Goal: Task Accomplishment & Management: Manage account settings

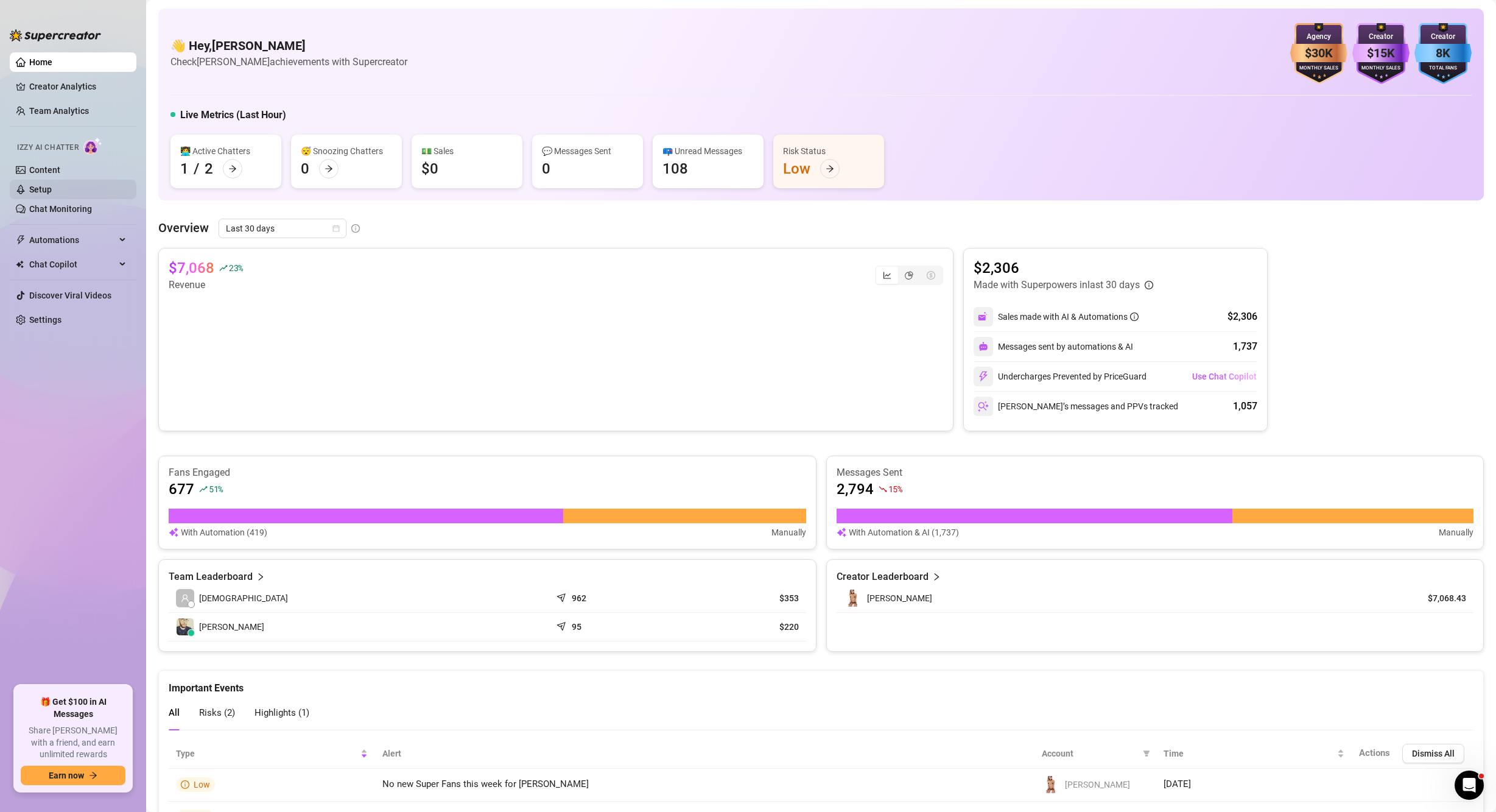
click at [43, 190] on link "Setup" at bounding box center [40, 189] width 22 height 10
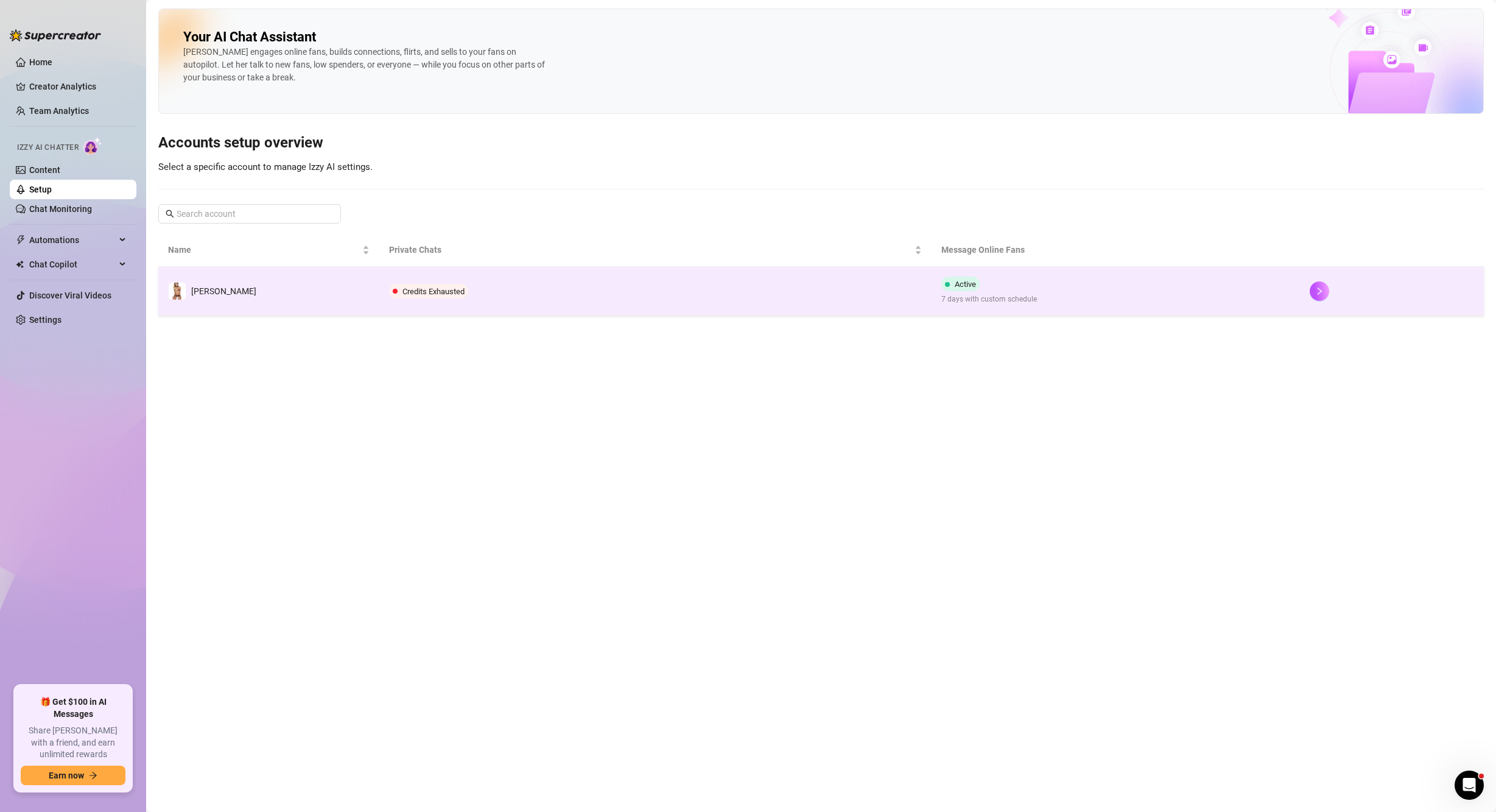
click at [967, 284] on span "Active" at bounding box center [965, 283] width 21 height 9
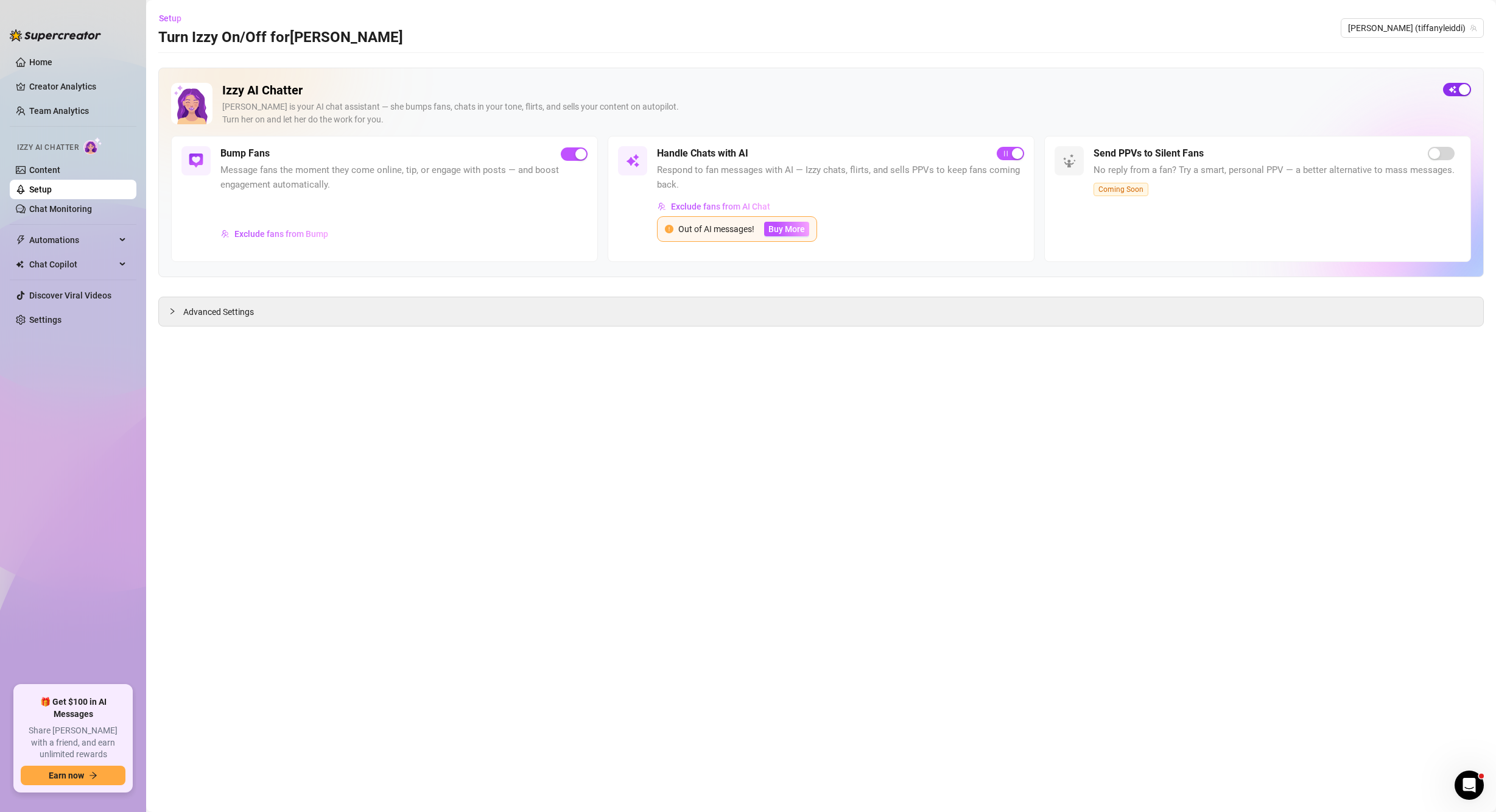
click at [1462, 93] on div "button" at bounding box center [1464, 89] width 11 height 11
click at [44, 187] on link "Setup" at bounding box center [40, 189] width 22 height 10
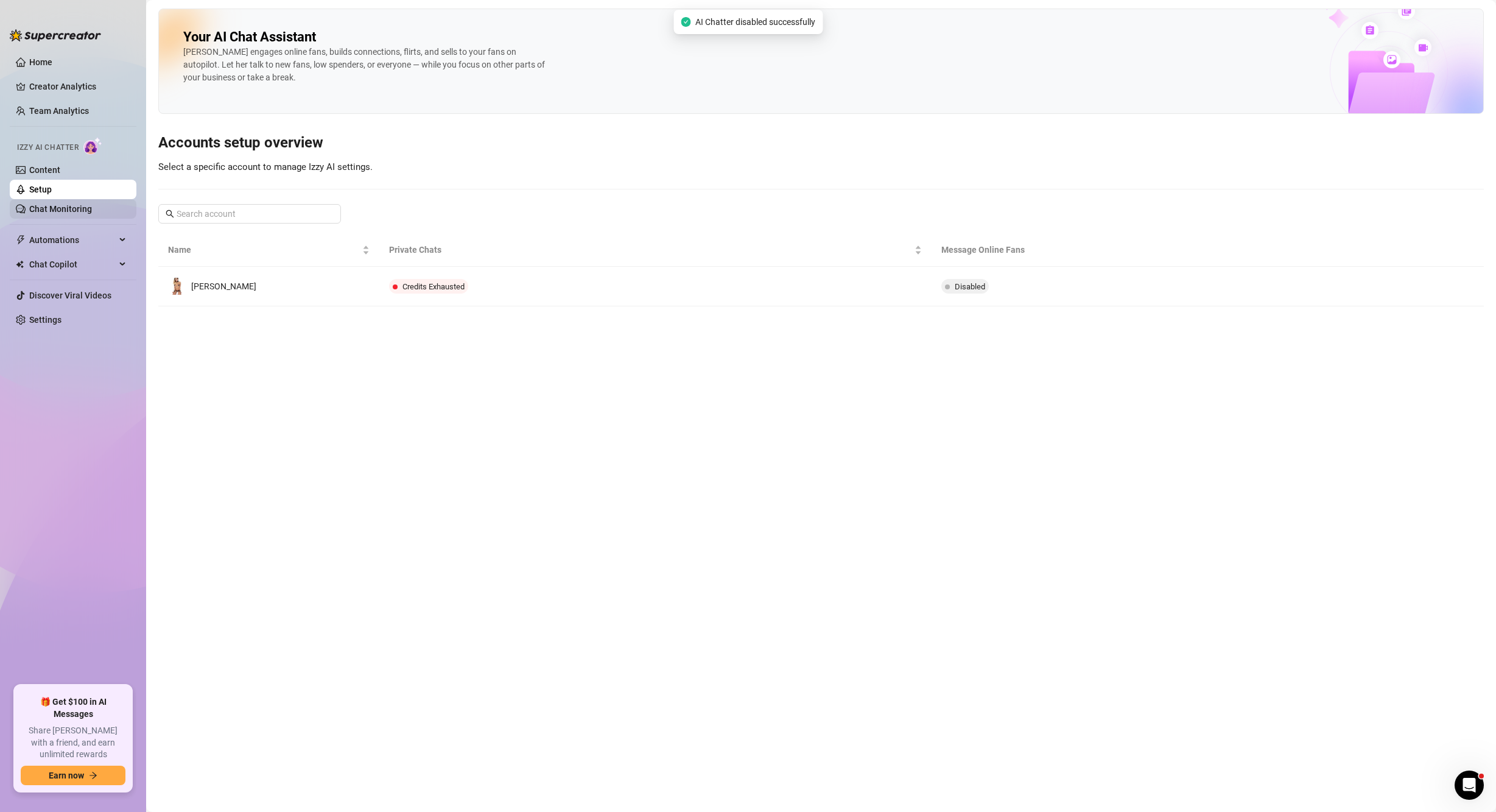
click at [54, 211] on link "Chat Monitoring" at bounding box center [60, 209] width 63 height 10
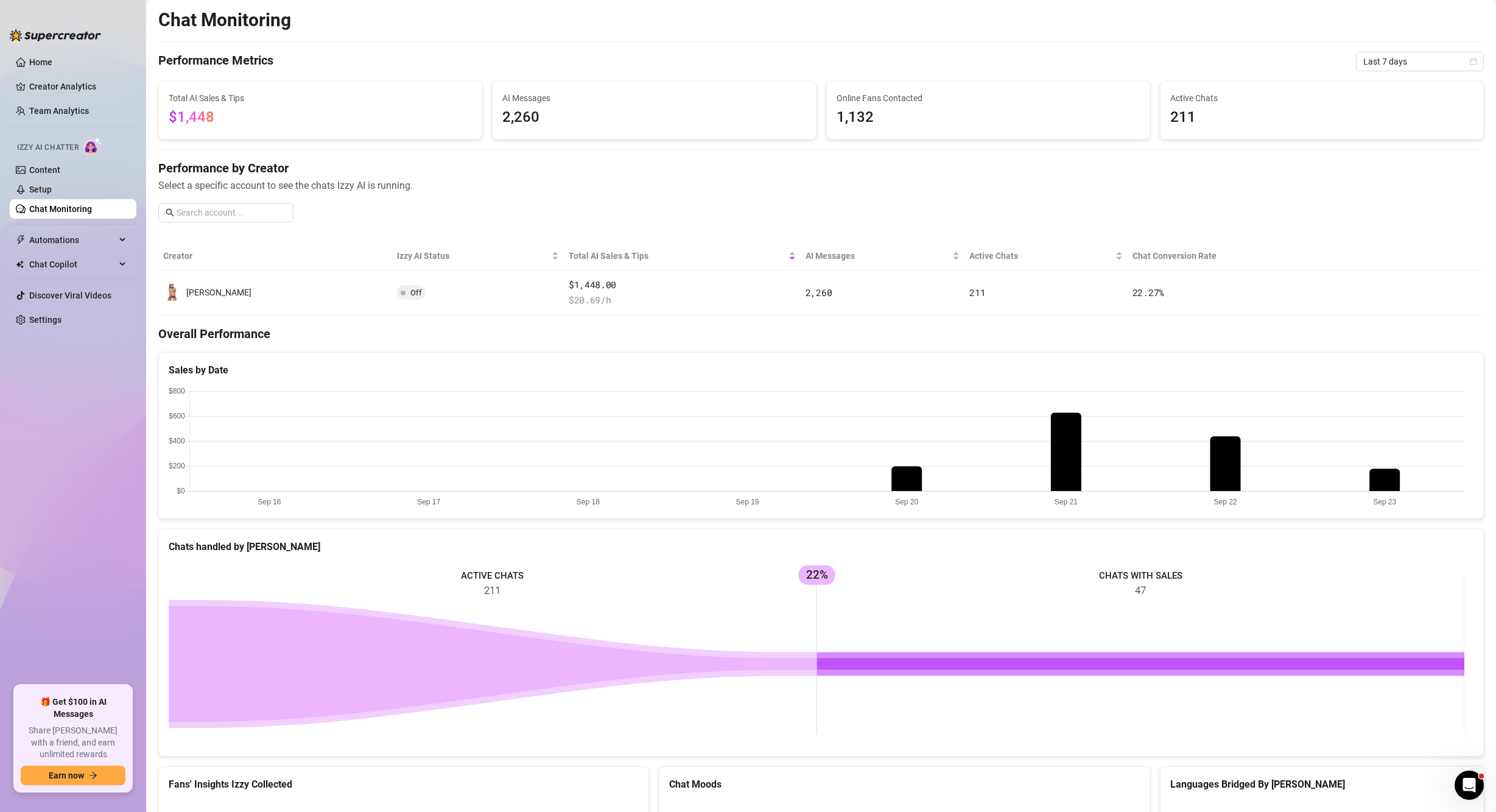
drag, startPoint x: 1397, startPoint y: 410, endPoint x: 1246, endPoint y: 409, distance: 151.0
click at [1246, 409] on canvas at bounding box center [817, 448] width 1296 height 122
